Goal: Task Accomplishment & Management: Use online tool/utility

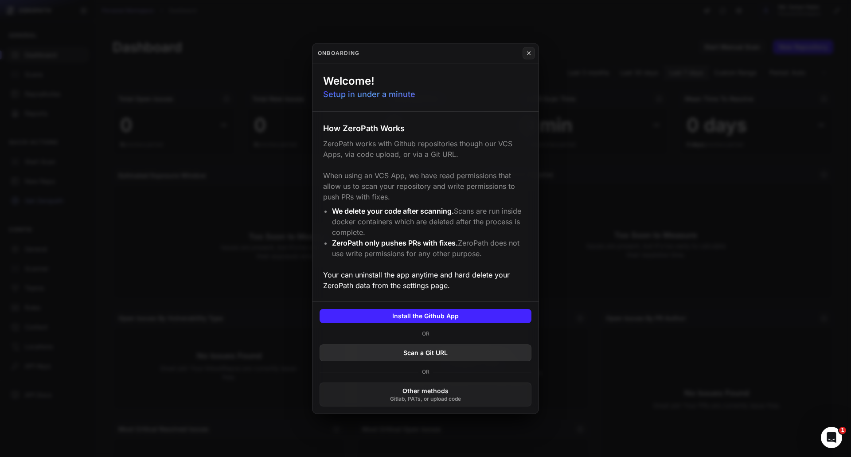
click at [421, 352] on button "Scan a Git URL" at bounding box center [426, 352] width 212 height 17
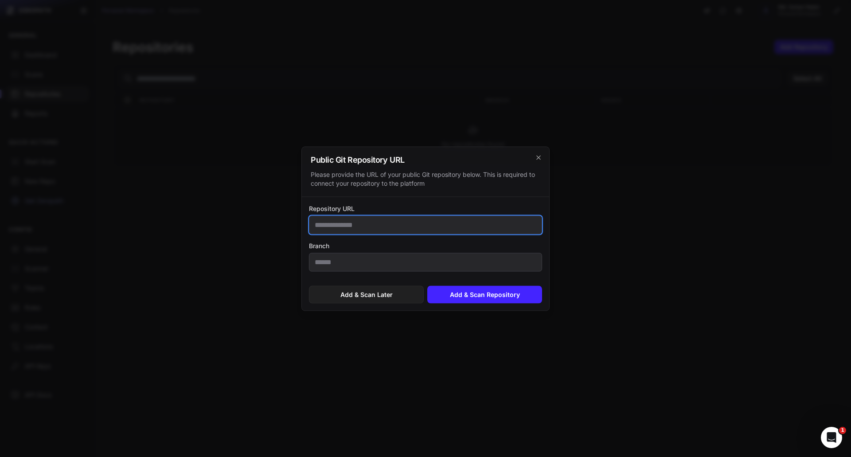
click at [344, 230] on input "Repository URL" at bounding box center [425, 224] width 233 height 19
paste input "**********"
type input "**********"
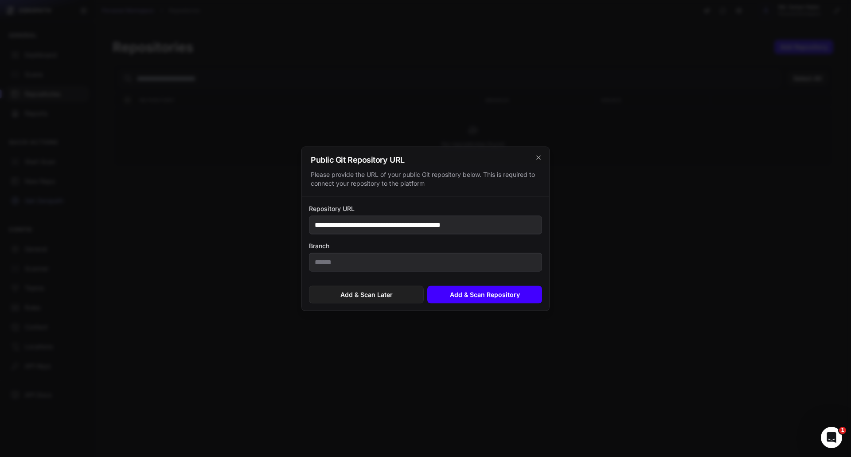
click at [442, 294] on button "Add & Scan Repository" at bounding box center [484, 295] width 115 height 18
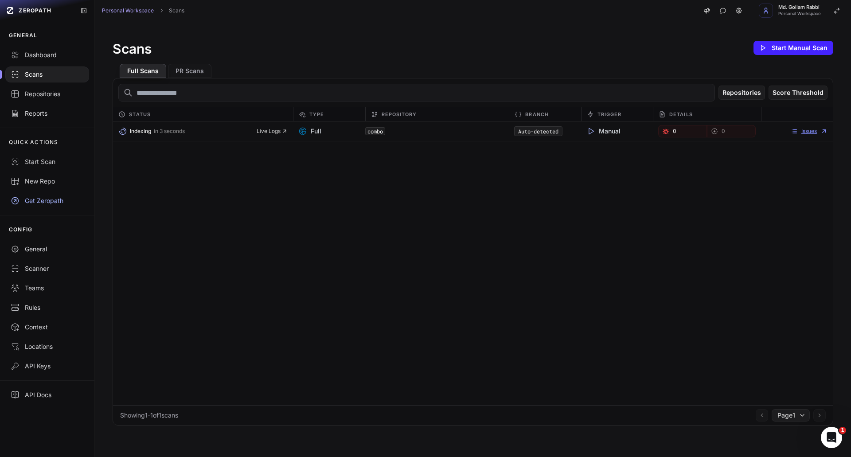
click at [794, 128] on link "Issues" at bounding box center [809, 131] width 37 height 7
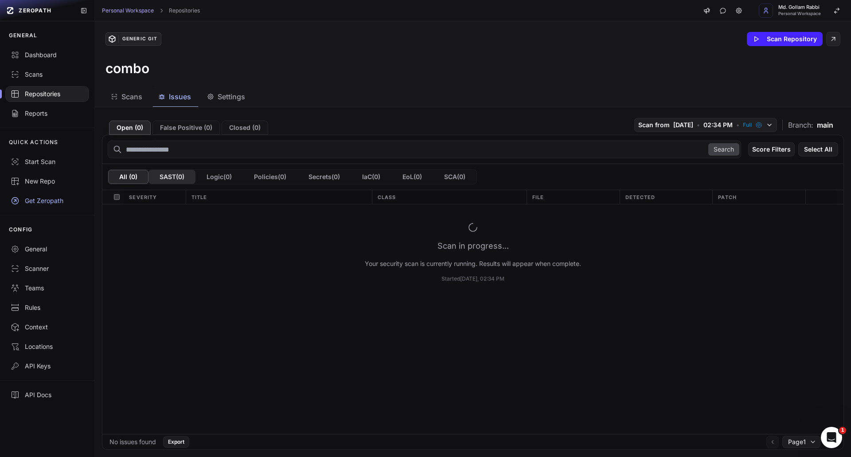
click at [176, 173] on button "SAST ( 0 )" at bounding box center [172, 177] width 47 height 14
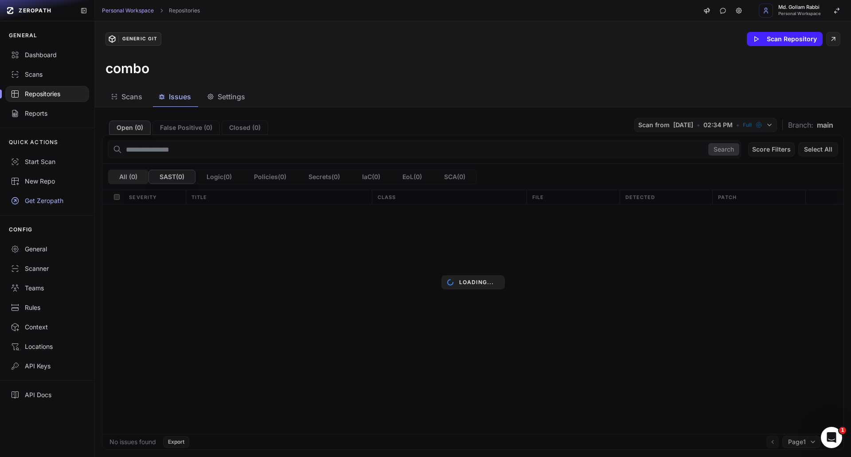
click at [125, 174] on div "Loading..." at bounding box center [473, 282] width 756 height 350
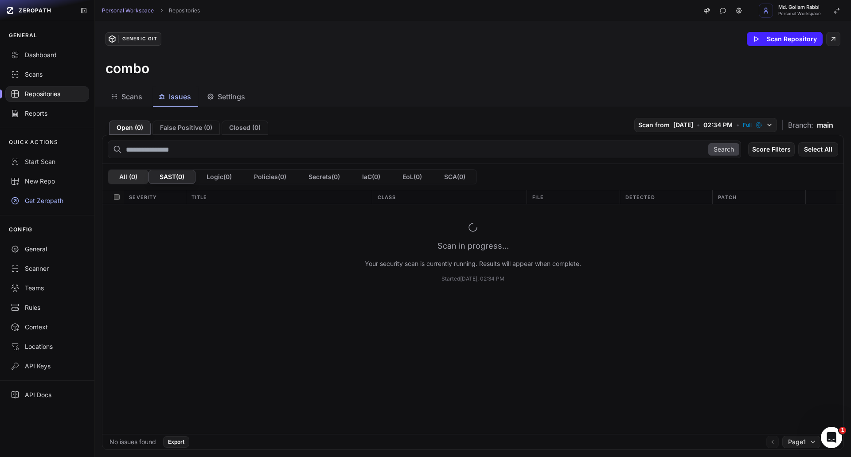
click at [132, 182] on button "All ( 0 )" at bounding box center [128, 177] width 40 height 14
click at [137, 96] on span "Scans" at bounding box center [131, 96] width 21 height 11
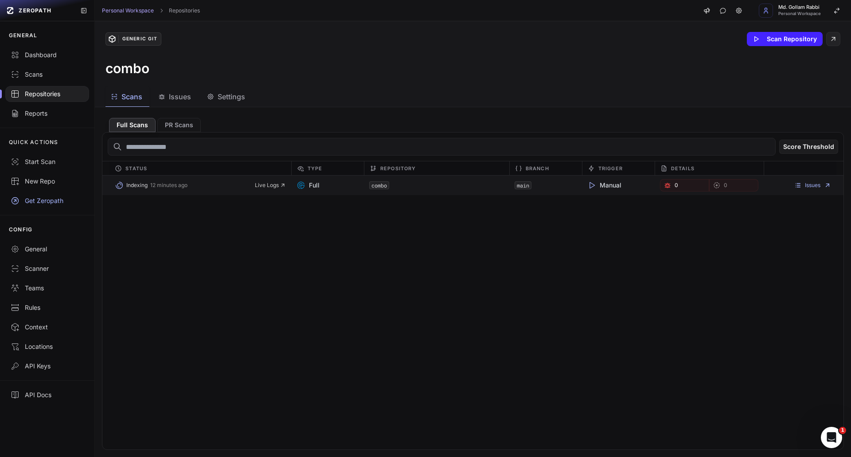
click at [587, 189] on icon at bounding box center [591, 185] width 9 height 9
click at [604, 187] on span "Manual" at bounding box center [604, 185] width 34 height 9
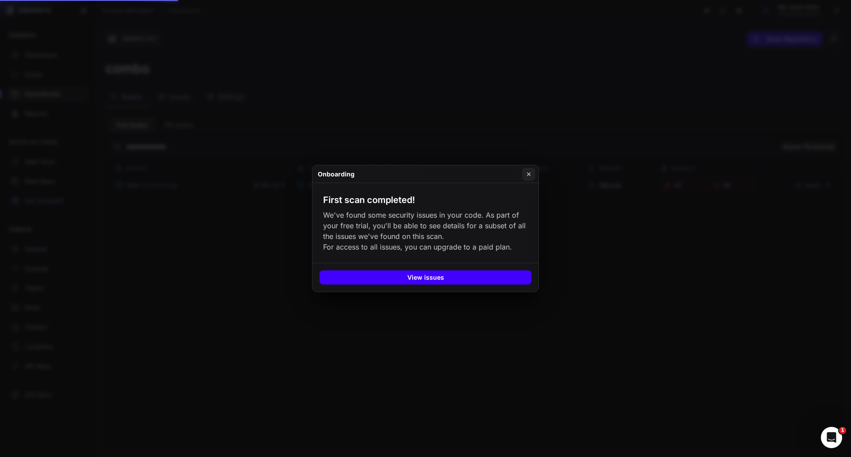
click at [462, 280] on button "View issues" at bounding box center [426, 277] width 212 height 14
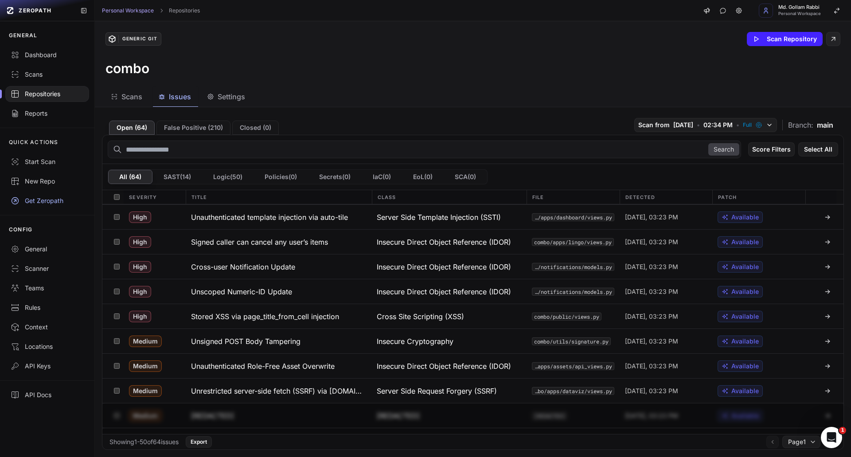
scroll to position [89, 0]
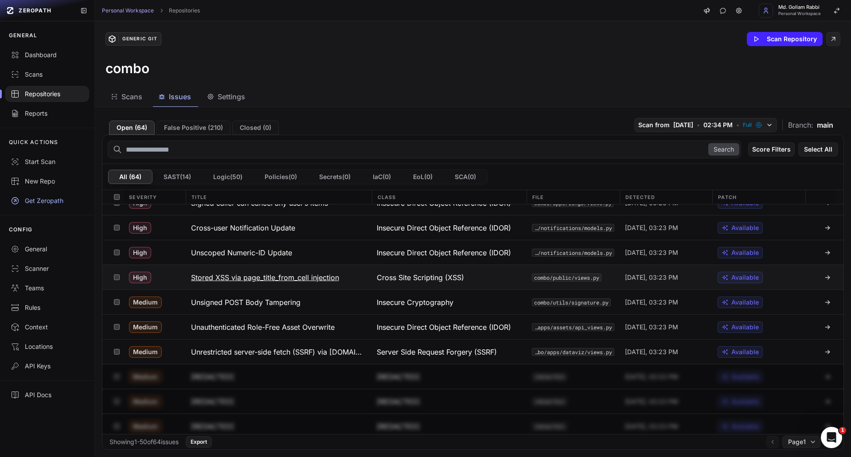
click at [302, 278] on h3 "Stored XSS via page_title_from_cell injection" at bounding box center [265, 277] width 148 height 11
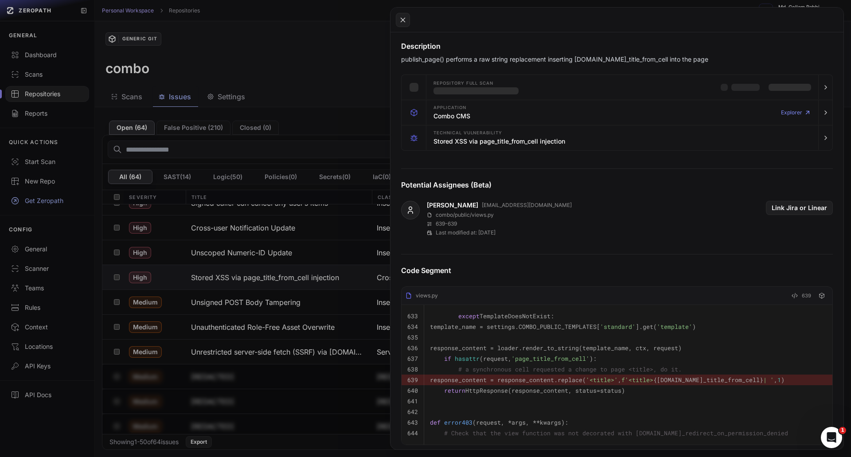
scroll to position [177, 0]
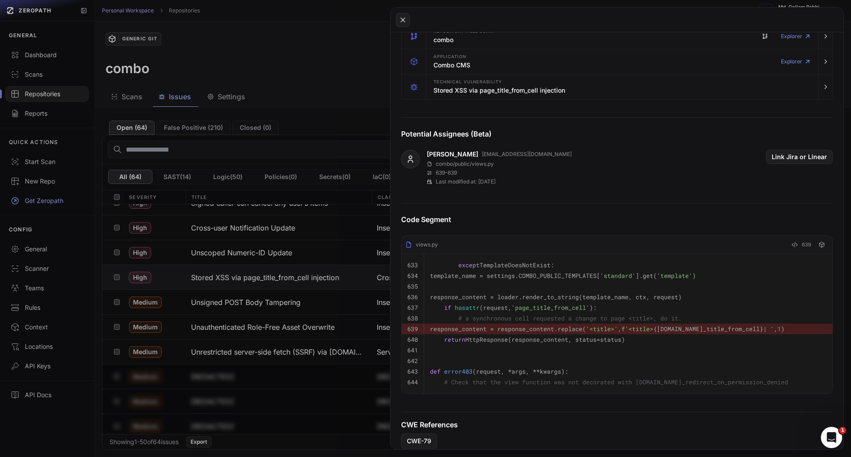
click at [344, 85] on button at bounding box center [425, 228] width 851 height 457
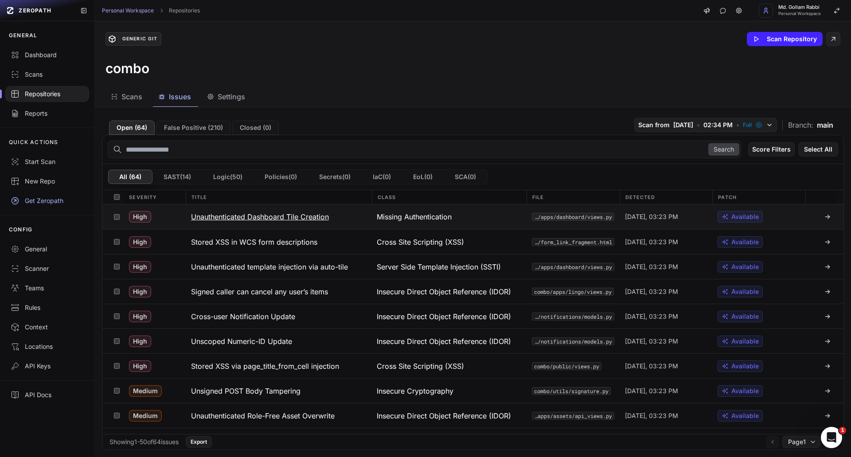
click at [281, 219] on h3 "Unauthenticated Dashboard Tile Creation" at bounding box center [260, 216] width 138 height 11
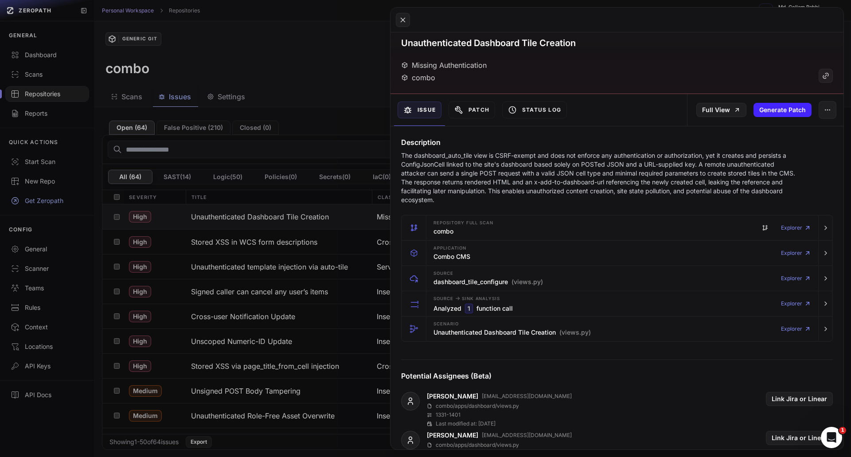
scroll to position [29, 0]
click at [698, 78] on div "Missing Authentication combo" at bounding box center [617, 72] width 432 height 23
click at [399, 24] on icon at bounding box center [403, 20] width 8 height 11
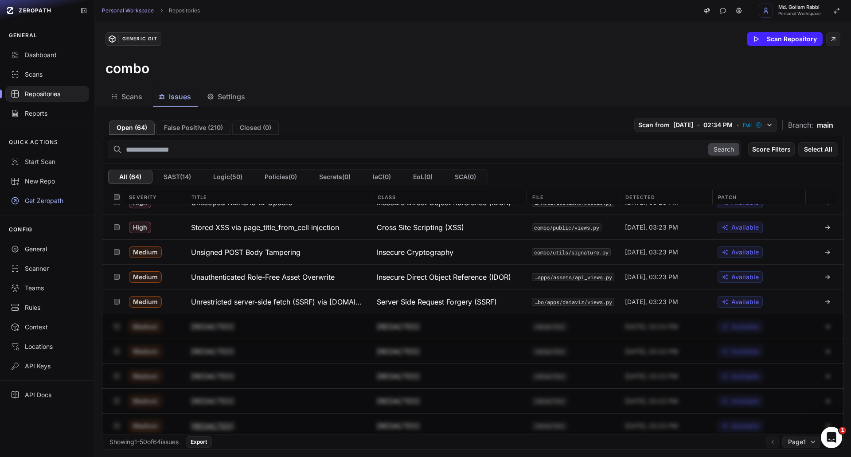
scroll to position [89, 0]
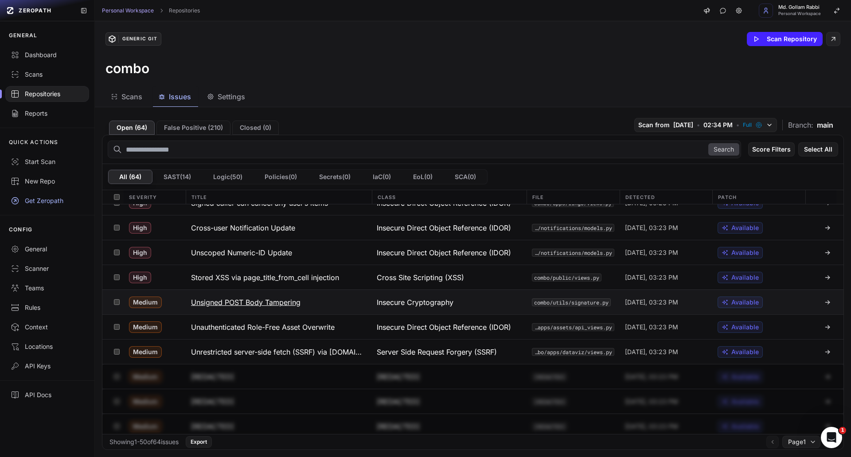
click at [289, 301] on h3 "Unsigned POST Body Tampering" at bounding box center [246, 302] width 110 height 11
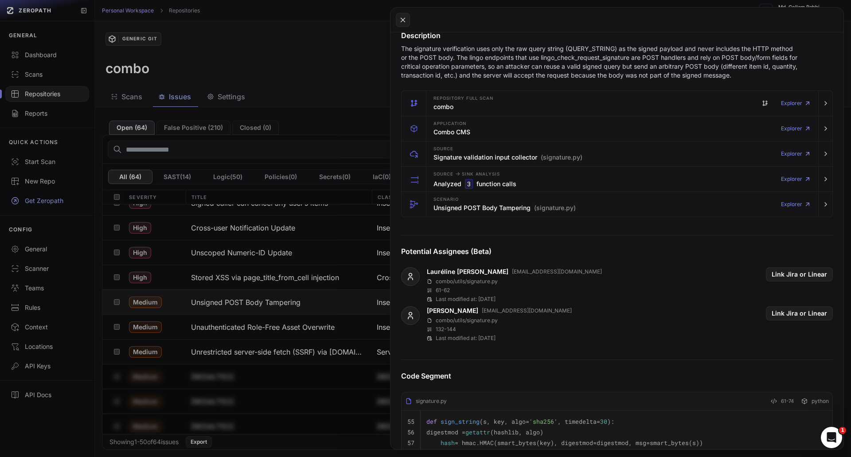
scroll to position [133, 0]
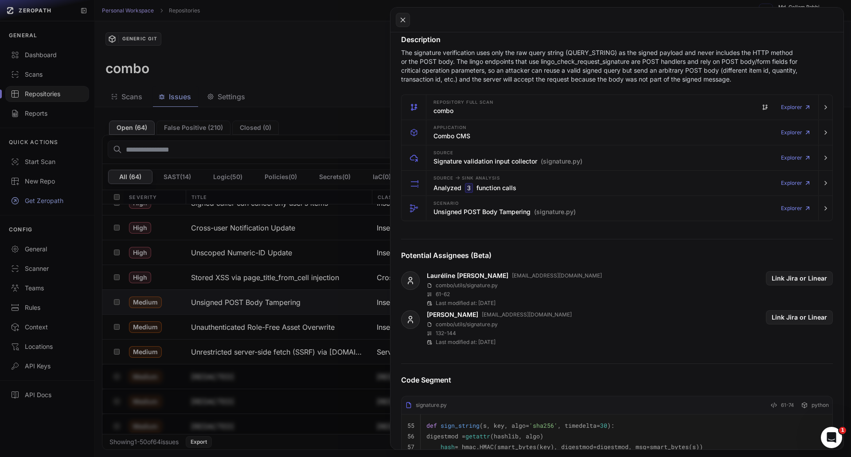
click at [290, 352] on button at bounding box center [425, 228] width 851 height 457
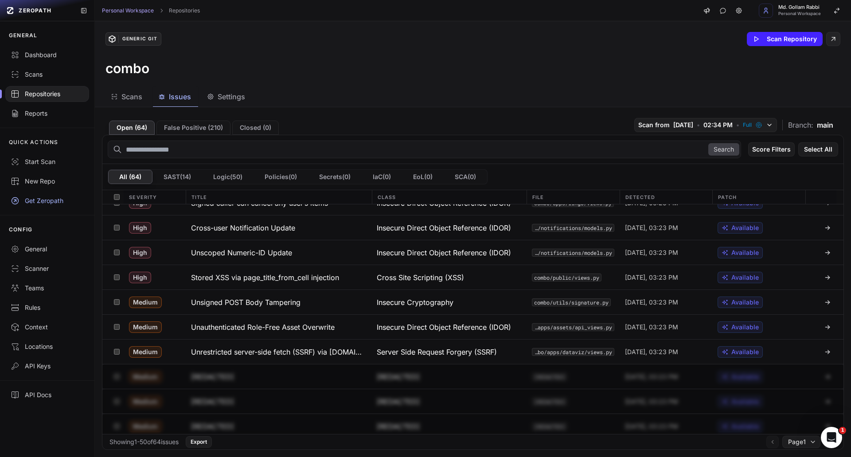
click at [290, 352] on h3 "Unrestricted server-side fetch (SSRF) via Gauge.data_source" at bounding box center [279, 352] width 176 height 11
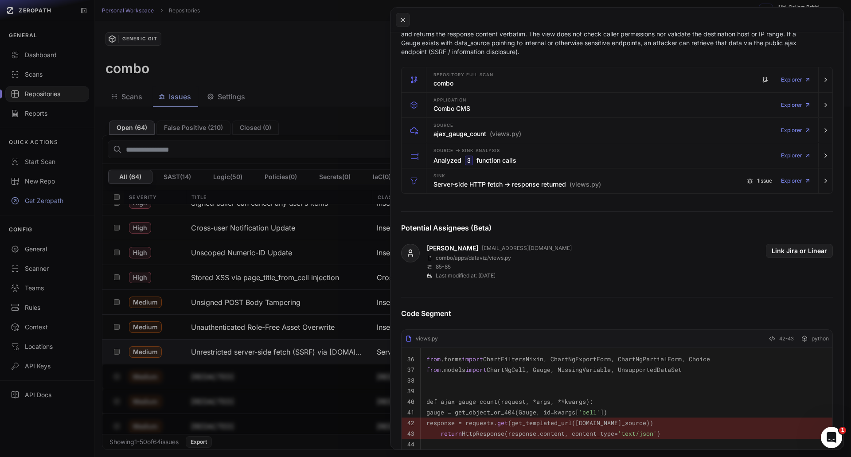
scroll to position [133, 0]
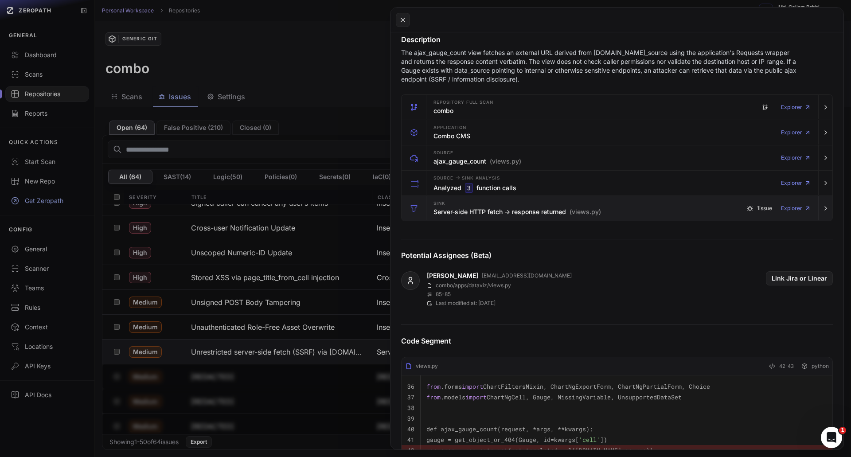
click at [528, 203] on div "Sink Server-side HTTP fetch -> response returned (views.py)" at bounding box center [518, 209] width 168 height 18
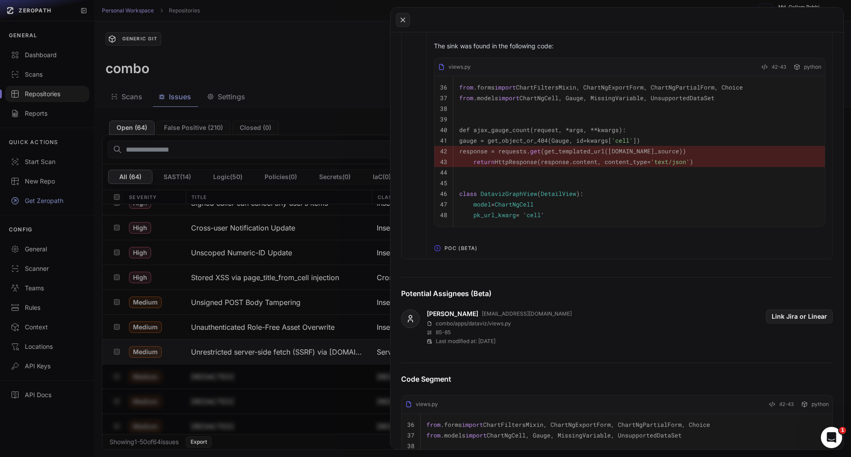
scroll to position [488, 0]
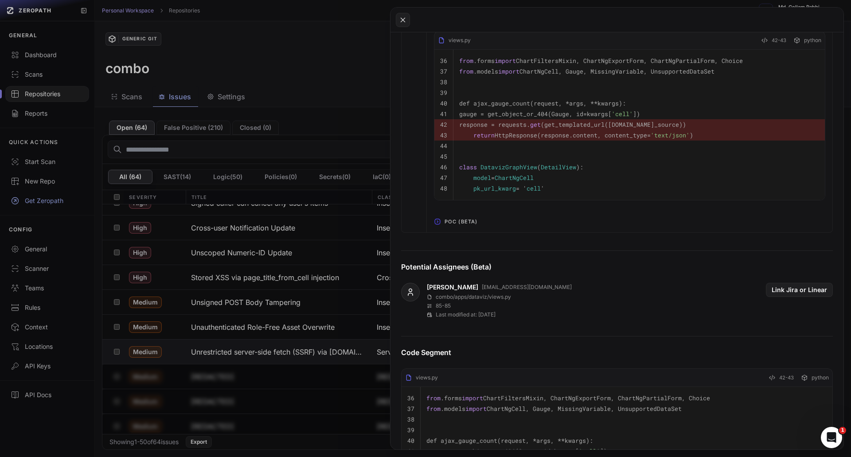
click at [516, 229] on button "POC (Beta)" at bounding box center [630, 222] width 406 height 14
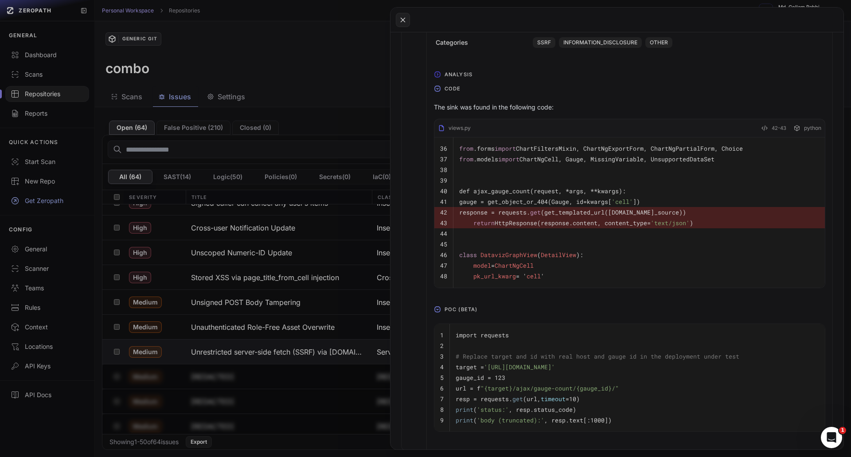
scroll to position [399, 0]
